Goal: Go to known website: Go to known website

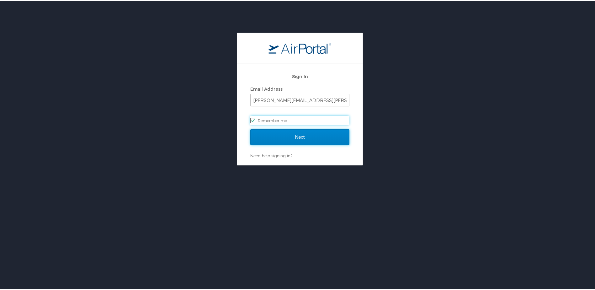
click at [282, 136] on input "Next" at bounding box center [299, 136] width 99 height 16
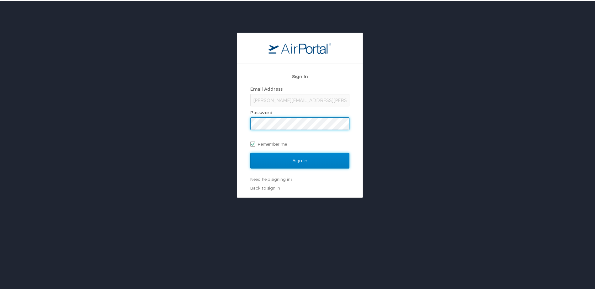
click at [300, 160] on input "Sign In" at bounding box center [299, 160] width 99 height 16
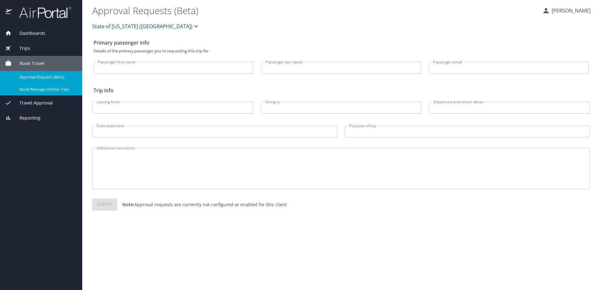
click at [72, 87] on span "Book/Manage Online Trips" at bounding box center [46, 89] width 55 height 6
